Goal: Task Accomplishment & Management: Complete application form

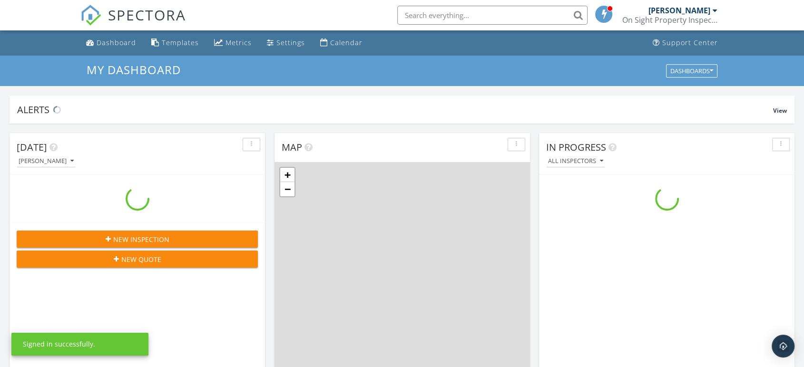
scroll to position [882, 820]
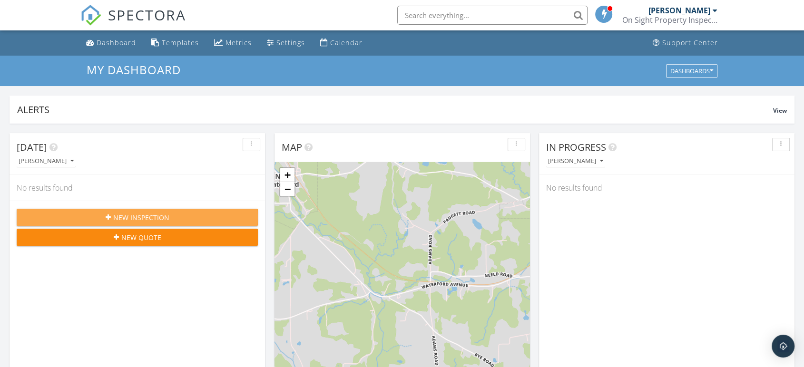
click at [143, 216] on span "New Inspection" at bounding box center [141, 218] width 56 height 10
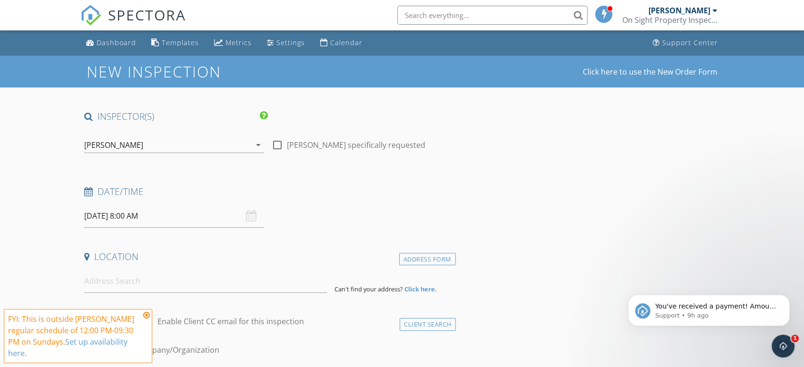
click at [275, 145] on div at bounding box center [277, 145] width 16 height 16
checkbox input "true"
click at [251, 216] on div "[DATE] 8:00 AM" at bounding box center [174, 215] width 180 height 23
click at [157, 217] on input "[DATE] 8:00 AM" at bounding box center [174, 215] width 180 height 23
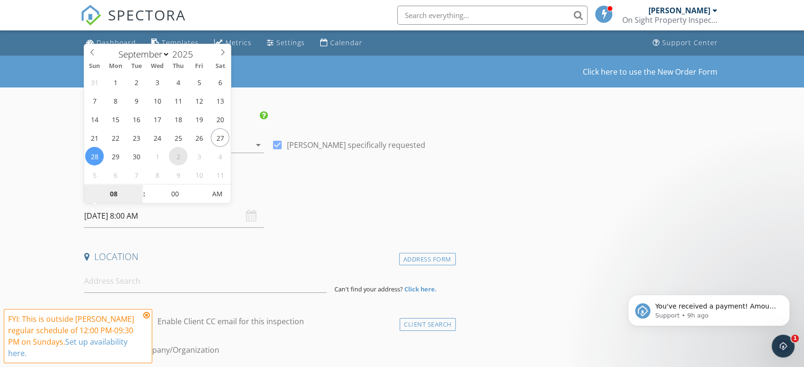
select select "9"
type input "[DATE] 8:00 AM"
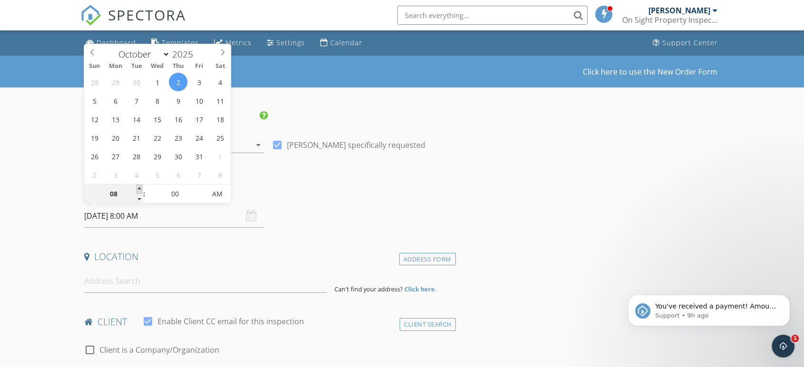
type input "09"
type input "[DATE] 9:00 AM"
click at [141, 189] on span at bounding box center [139, 189] width 7 height 10
type input "10"
type input "[DATE] 10:00 AM"
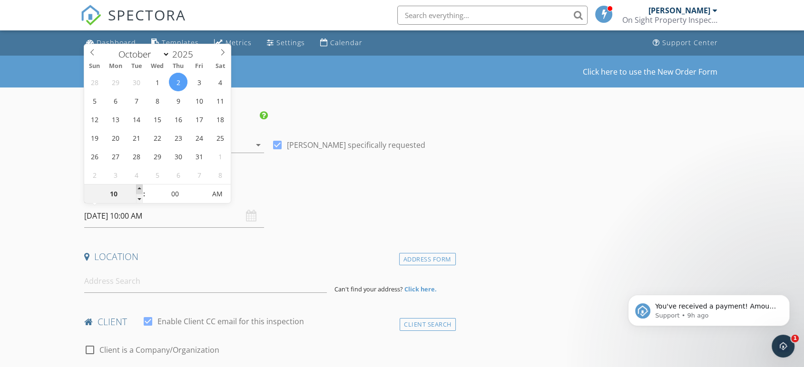
click at [141, 189] on span at bounding box center [139, 189] width 7 height 10
type input "11"
type input "[DATE] 11:00 AM"
click at [141, 189] on span at bounding box center [139, 189] width 7 height 10
type input "12"
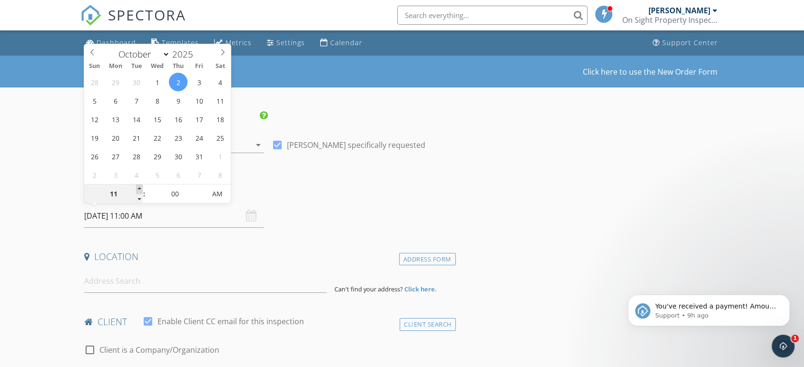
type input "[DATE] 12:00 PM"
click at [141, 189] on span at bounding box center [139, 189] width 7 height 10
type input "01"
type input "[DATE] 1:00 PM"
click at [141, 189] on span at bounding box center [139, 189] width 7 height 10
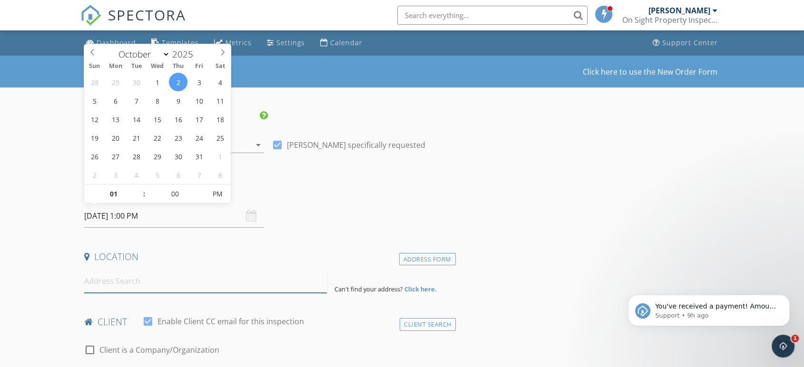
click at [211, 286] on input at bounding box center [205, 281] width 242 height 23
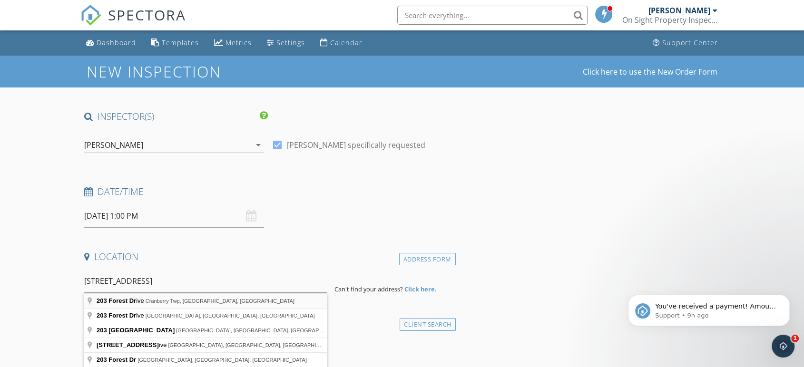
type input "[STREET_ADDRESS]"
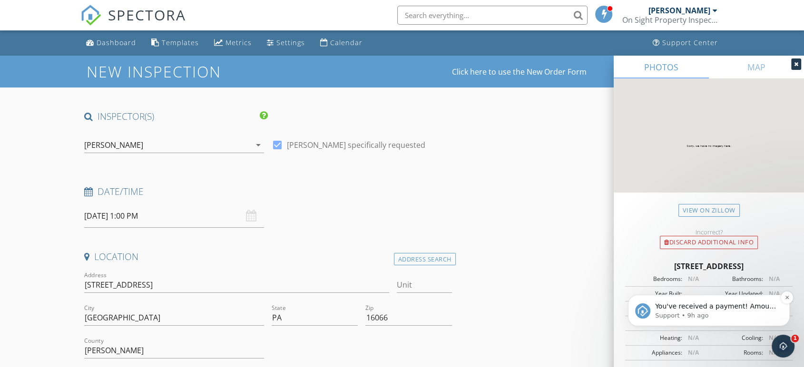
click at [644, 311] on img "message notification from Support, 9h ago. You've received a payment! Amount $2…" at bounding box center [642, 310] width 15 height 15
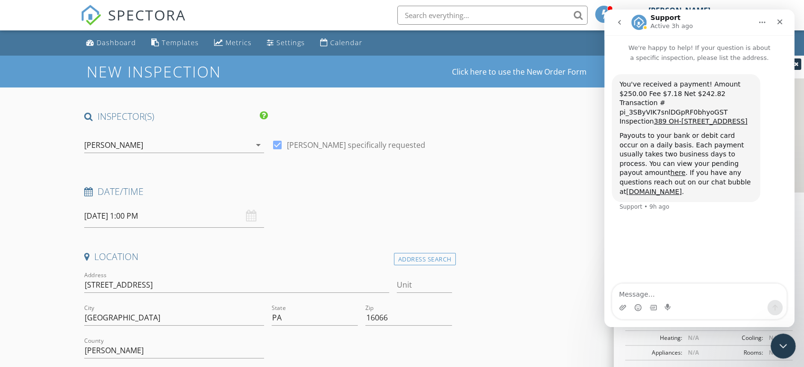
click at [783, 341] on icon "Close Intercom Messenger" at bounding box center [781, 344] width 11 height 11
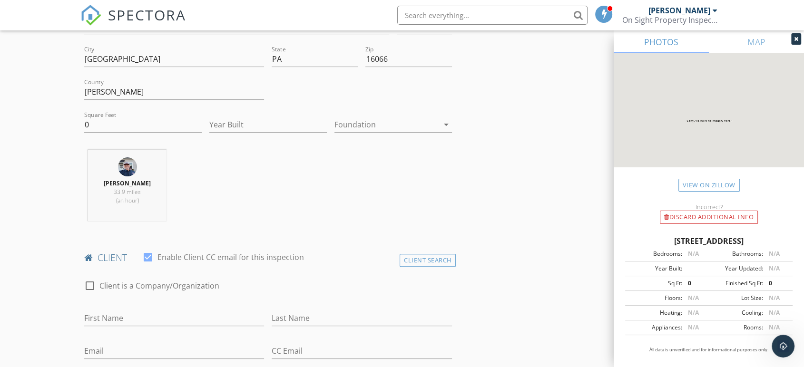
scroll to position [264, 0]
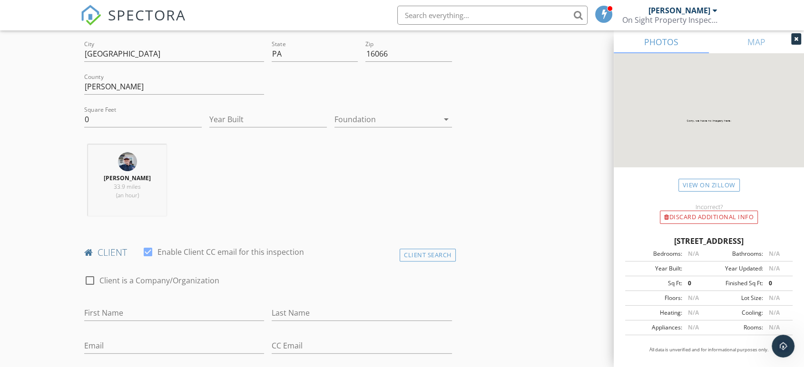
click at [446, 117] on icon "arrow_drop_down" at bounding box center [445, 119] width 11 height 11
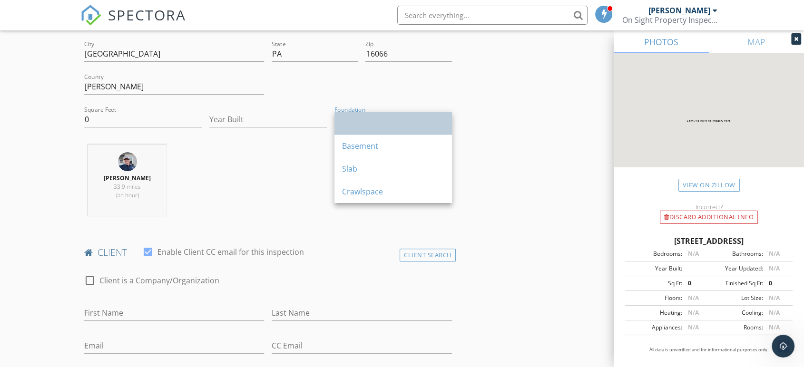
click at [446, 118] on link at bounding box center [392, 123] width 117 height 23
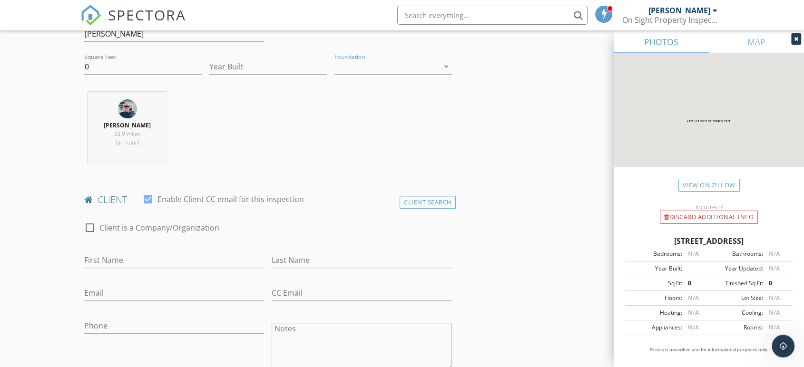
scroll to position [369, 0]
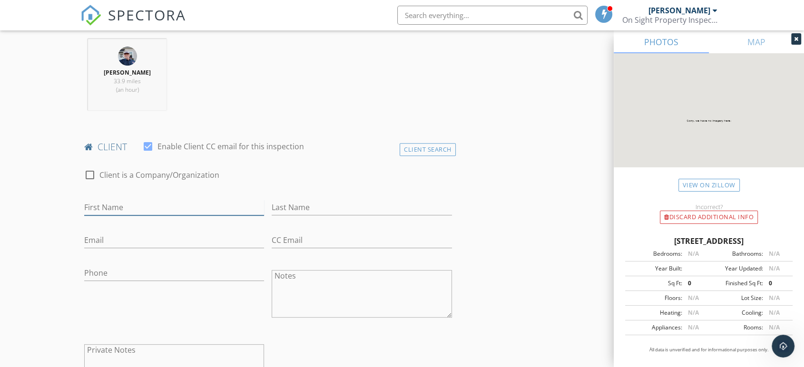
click at [199, 209] on input "First Name" at bounding box center [174, 208] width 180 height 16
type input "[PERSON_NAME]"
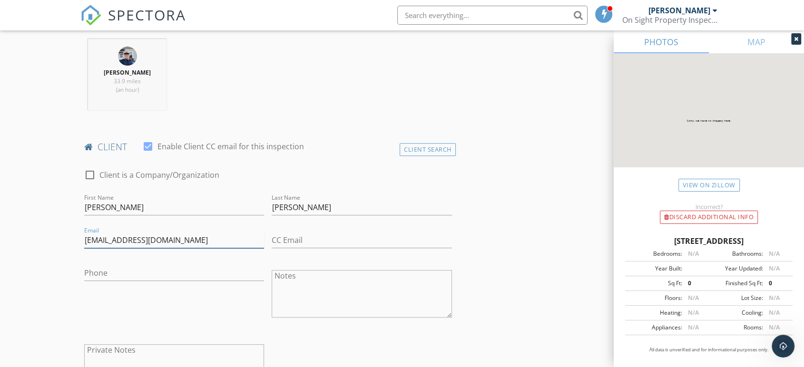
type input "[EMAIL_ADDRESS][DOMAIN_NAME]"
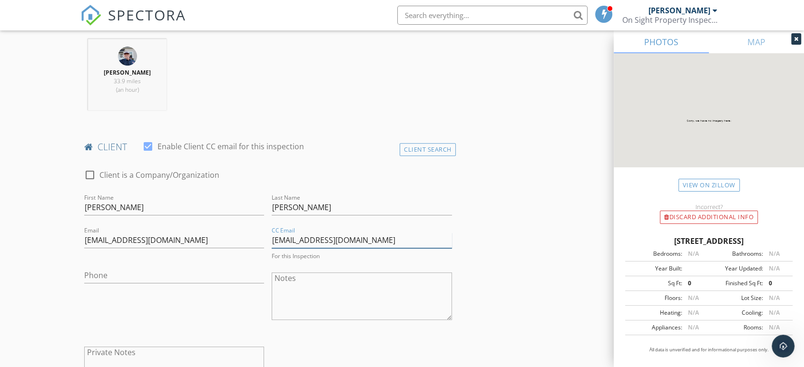
type input "[EMAIL_ADDRESS][DOMAIN_NAME]"
type input "[PHONE_NUMBER]"
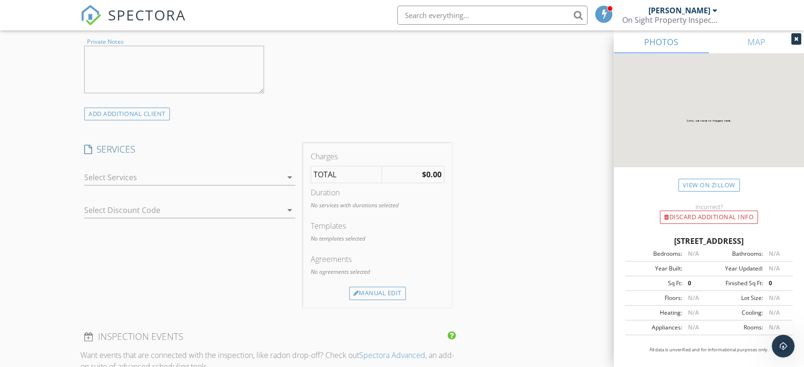
scroll to position [687, 0]
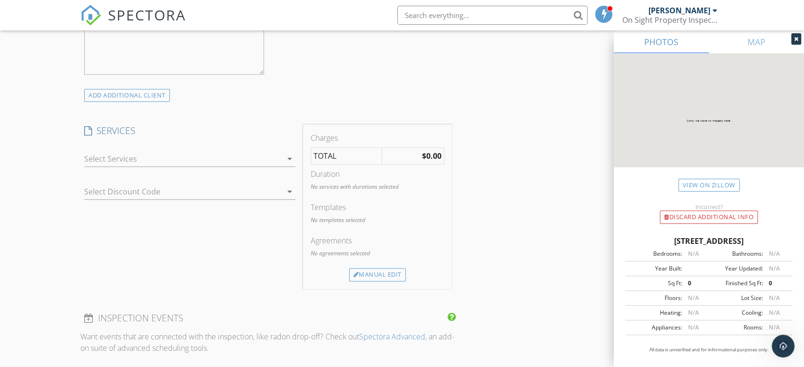
click at [289, 155] on icon "arrow_drop_down" at bounding box center [289, 158] width 11 height 11
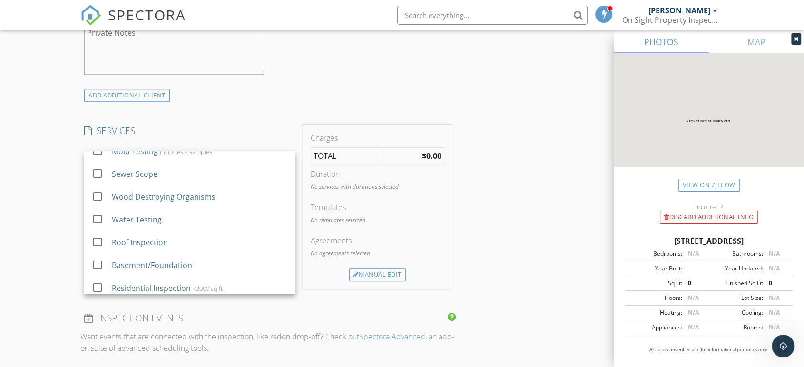
scroll to position [62, 0]
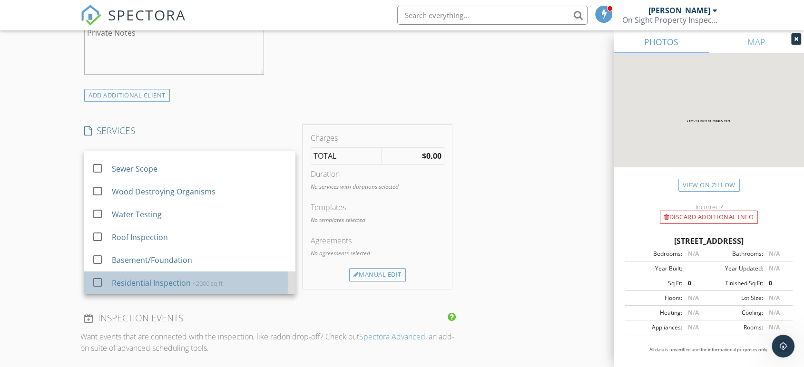
click at [144, 284] on div "Residential Inspection" at bounding box center [151, 282] width 79 height 11
checkbox input "false"
checkbox input "true"
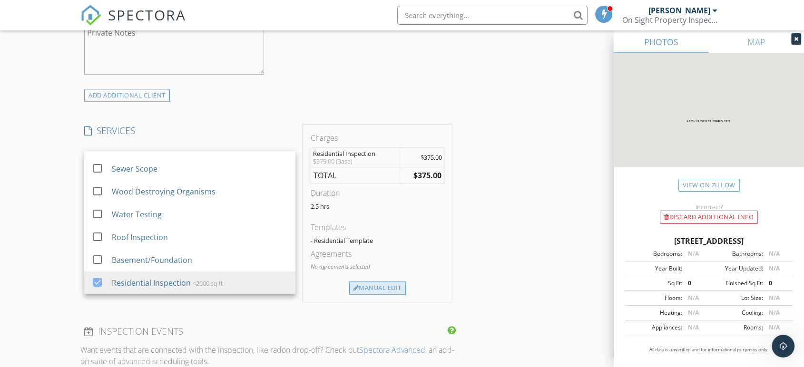
click at [386, 288] on div "Manual Edit" at bounding box center [377, 287] width 57 height 13
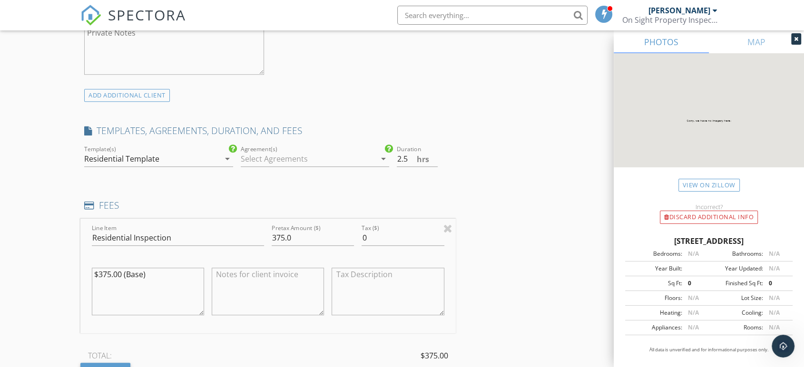
click at [383, 156] on icon "arrow_drop_down" at bounding box center [383, 158] width 11 height 11
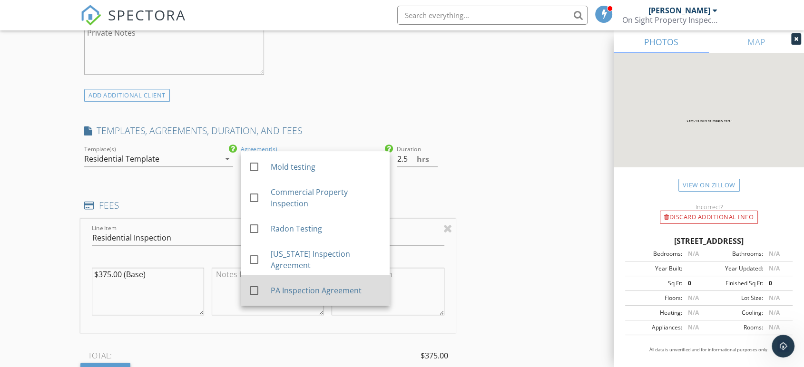
click at [300, 289] on div "PA Inspection Agreement" at bounding box center [325, 290] width 111 height 11
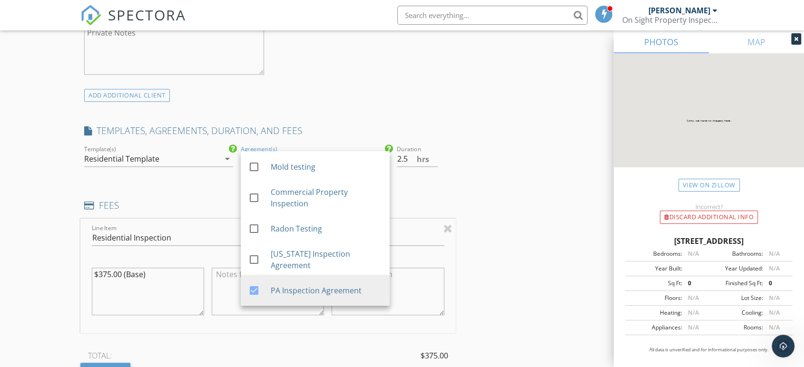
drag, startPoint x: 581, startPoint y: 185, endPoint x: 574, endPoint y: 185, distance: 6.2
click at [580, 185] on div "INSPECTOR(S) check_box [PERSON_NAME] PRIMARY [PERSON_NAME] arrow_drop_down chec…" at bounding box center [401, 308] width 643 height 1769
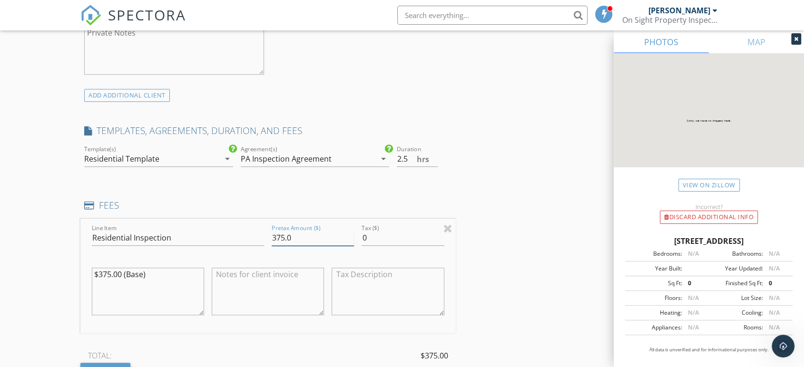
drag, startPoint x: 291, startPoint y: 235, endPoint x: 260, endPoint y: 233, distance: 31.9
click at [260, 233] on div "Line Item Residential Inspection Pretax Amount ($) 375.0 Tax ($) 0 $375.00 (Bas…" at bounding box center [267, 276] width 375 height 115
type input "400"
click at [502, 210] on div "INSPECTOR(S) check_box [PERSON_NAME] PRIMARY [PERSON_NAME] arrow_drop_down chec…" at bounding box center [401, 308] width 643 height 1769
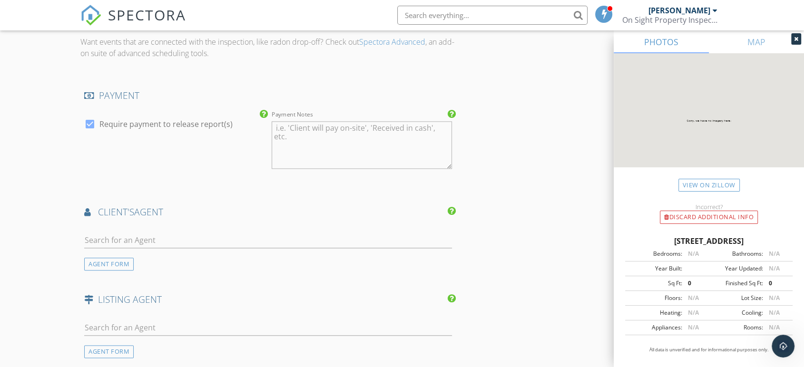
scroll to position [1109, 0]
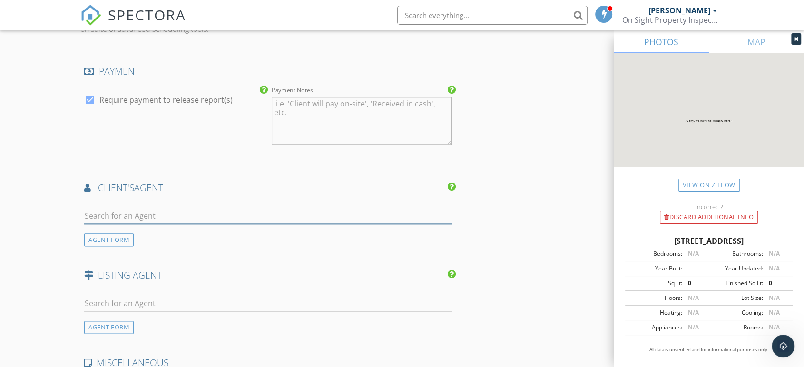
click at [430, 218] on input "text" at bounding box center [268, 216] width 368 height 16
type input "Chads"
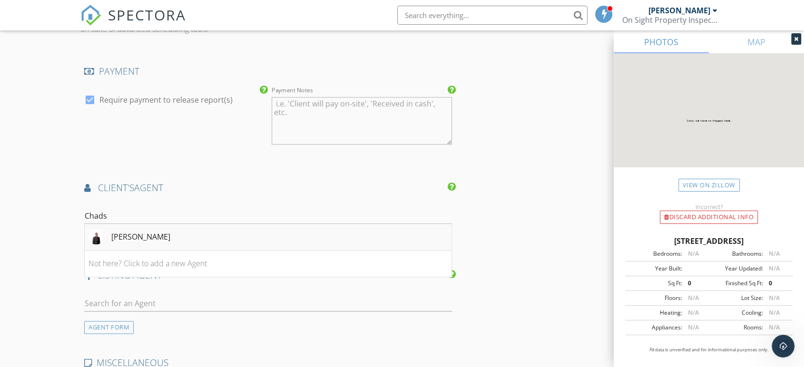
click at [140, 231] on div "[PERSON_NAME]" at bounding box center [140, 236] width 59 height 11
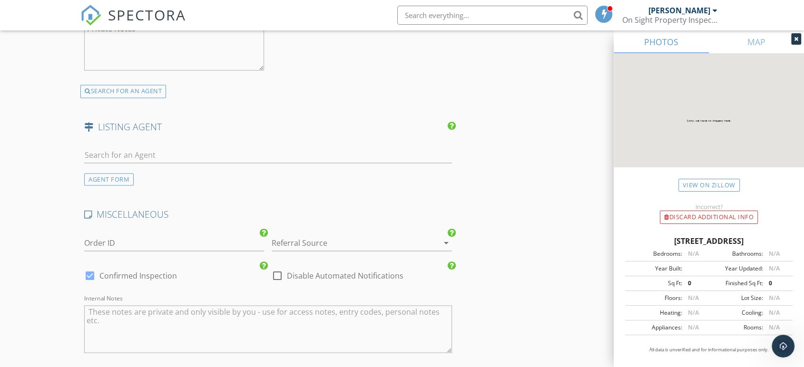
scroll to position [1532, 0]
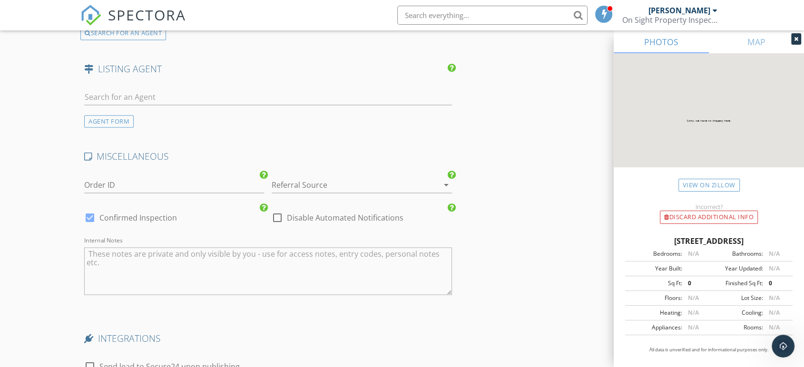
click at [446, 184] on icon "arrow_drop_down" at bounding box center [445, 184] width 11 height 11
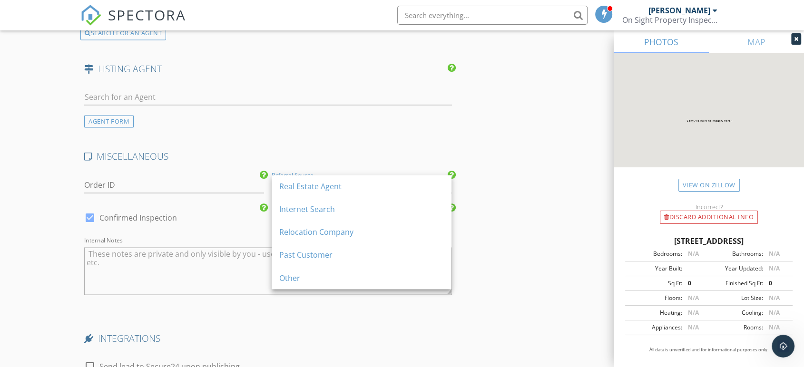
click at [388, 184] on div "Real Estate Agent" at bounding box center [361, 186] width 165 height 11
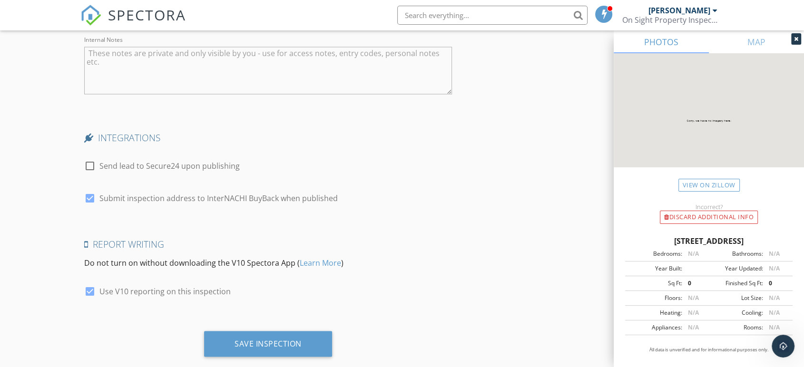
scroll to position [1750, 0]
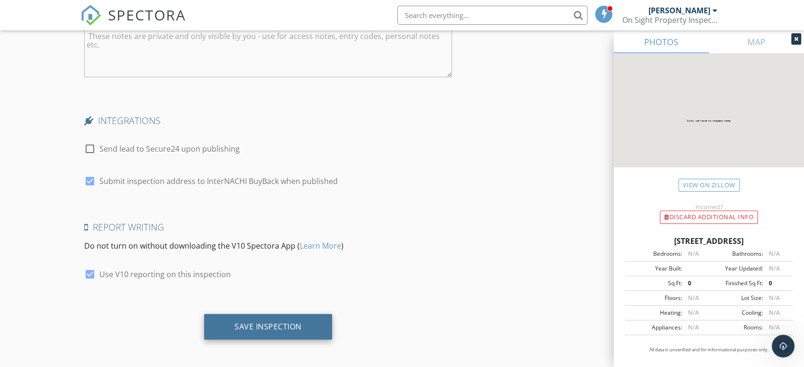
click at [281, 322] on div "Save Inspection" at bounding box center [267, 326] width 67 height 10
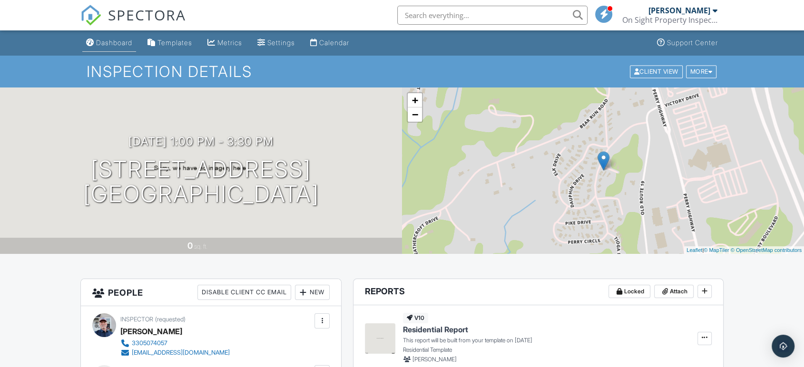
click at [121, 42] on div "Dashboard" at bounding box center [114, 43] width 36 height 8
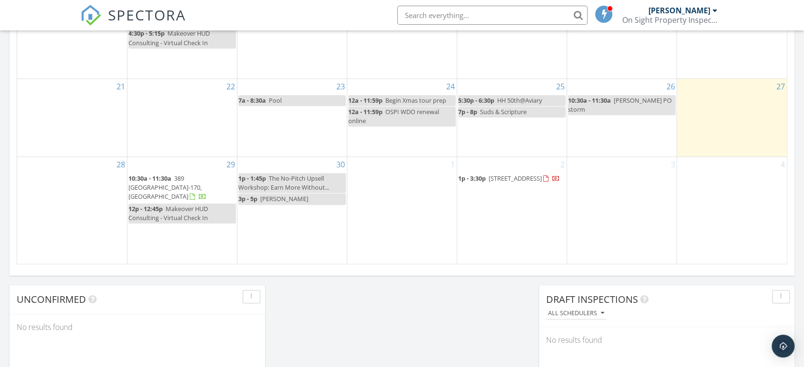
scroll to position [634, 0]
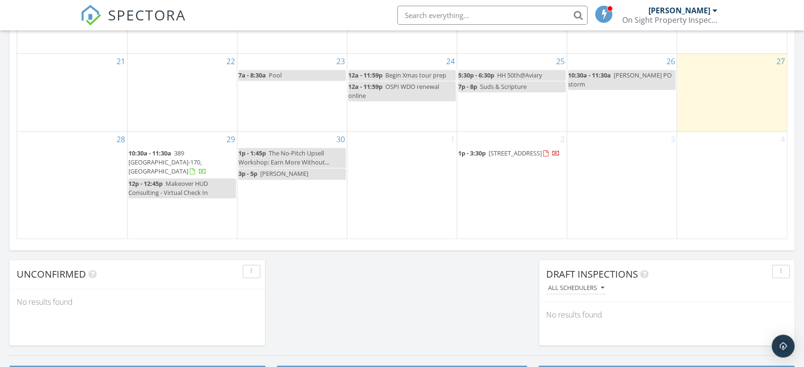
click at [681, 10] on div "[PERSON_NAME]" at bounding box center [679, 11] width 62 height 10
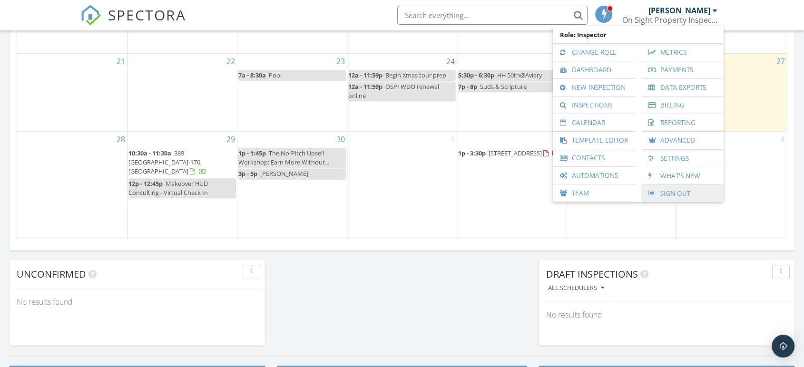
click at [665, 193] on link "Sign Out" at bounding box center [682, 193] width 73 height 17
